Goal: Entertainment & Leisure: Consume media (video, audio)

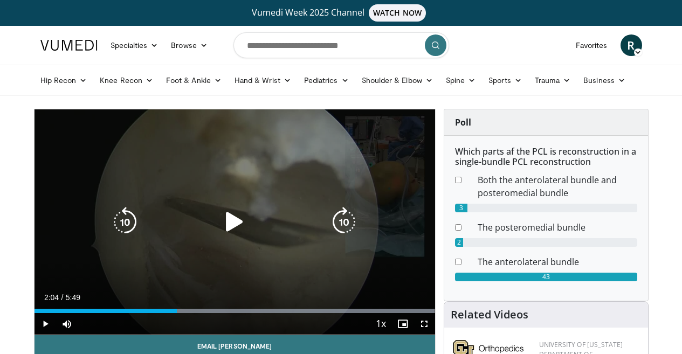
click at [228, 220] on icon "Video Player" at bounding box center [234, 222] width 30 height 30
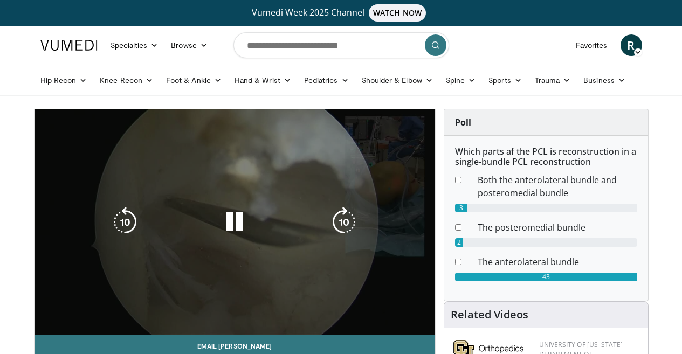
click at [422, 324] on div "10 seconds Tap to unmute" at bounding box center [235, 221] width 401 height 225
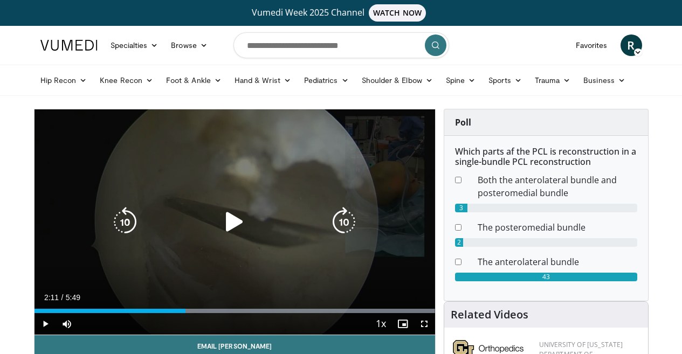
click at [230, 220] on icon "Video Player" at bounding box center [234, 222] width 30 height 30
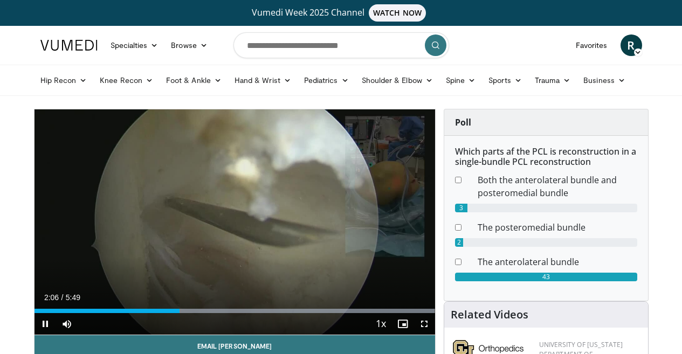
click at [426, 325] on span "Video Player" at bounding box center [424, 324] width 22 height 22
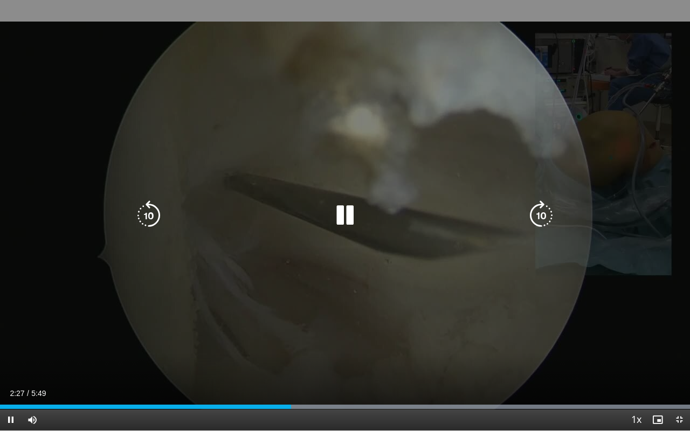
click at [154, 219] on icon "Video Player" at bounding box center [149, 216] width 30 height 30
click at [152, 218] on icon "Video Player" at bounding box center [149, 216] width 30 height 30
click at [152, 214] on icon "Video Player" at bounding box center [149, 216] width 30 height 30
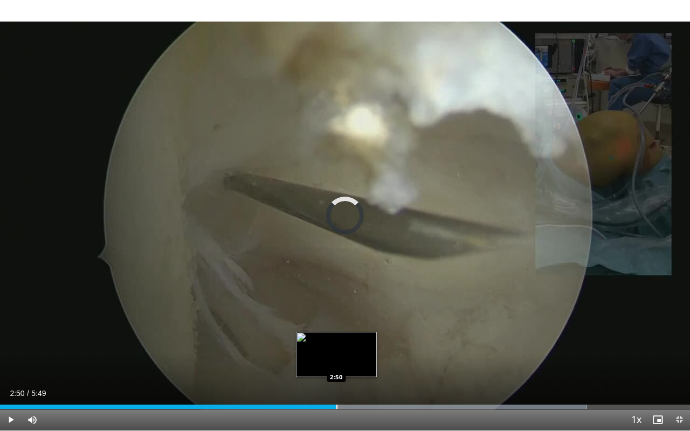
click at [336, 354] on div "Loaded : 85.04% 2:50 2:50" at bounding box center [345, 407] width 690 height 4
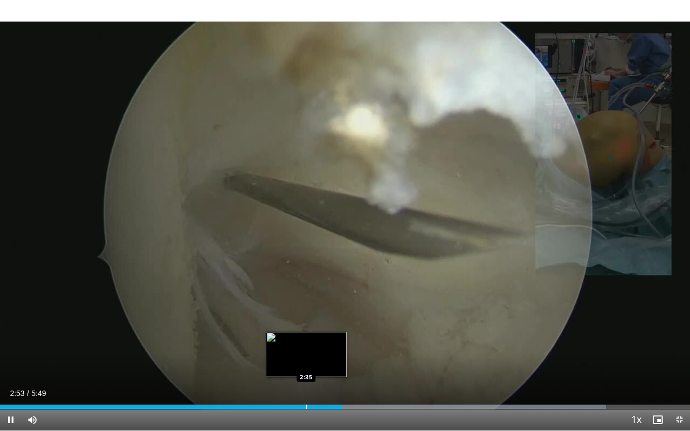
click at [306, 354] on div "Progress Bar" at bounding box center [306, 407] width 1 height 4
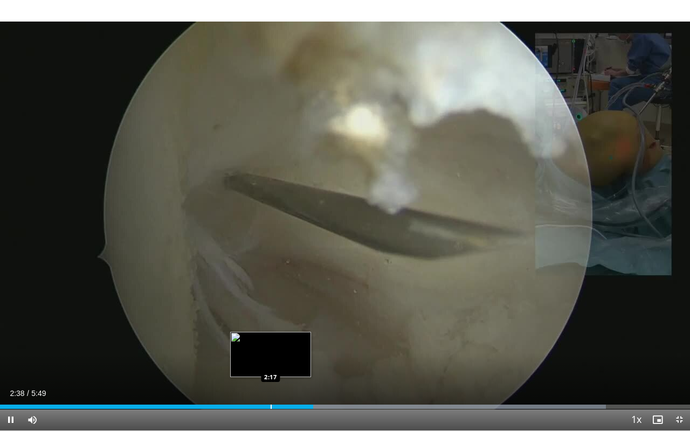
click at [271, 354] on div "Progress Bar" at bounding box center [271, 407] width 1 height 4
click at [260, 354] on div "Progress Bar" at bounding box center [260, 407] width 1 height 4
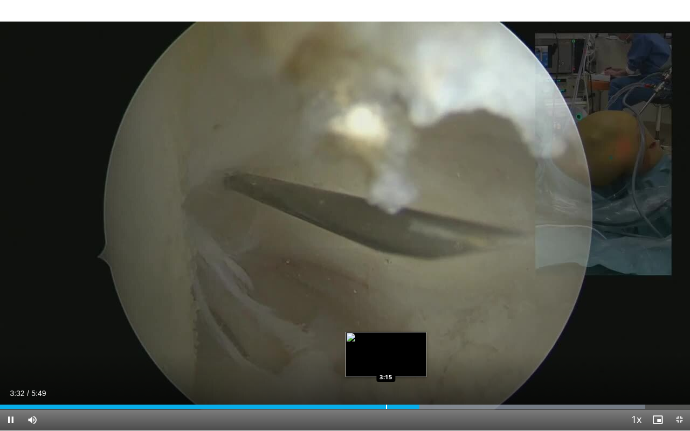
click at [386, 354] on div "Progress Bar" at bounding box center [386, 407] width 1 height 4
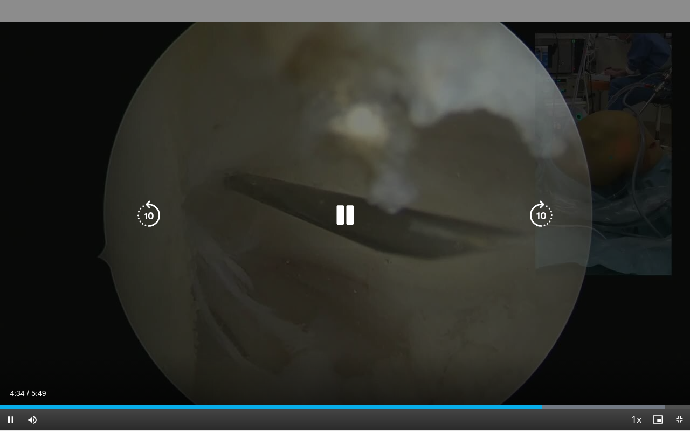
click at [350, 218] on icon "Video Player" at bounding box center [345, 216] width 30 height 30
click at [424, 281] on div "20 seconds Tap to unmute" at bounding box center [345, 215] width 690 height 431
